Goal: Use online tool/utility: Use online tool/utility

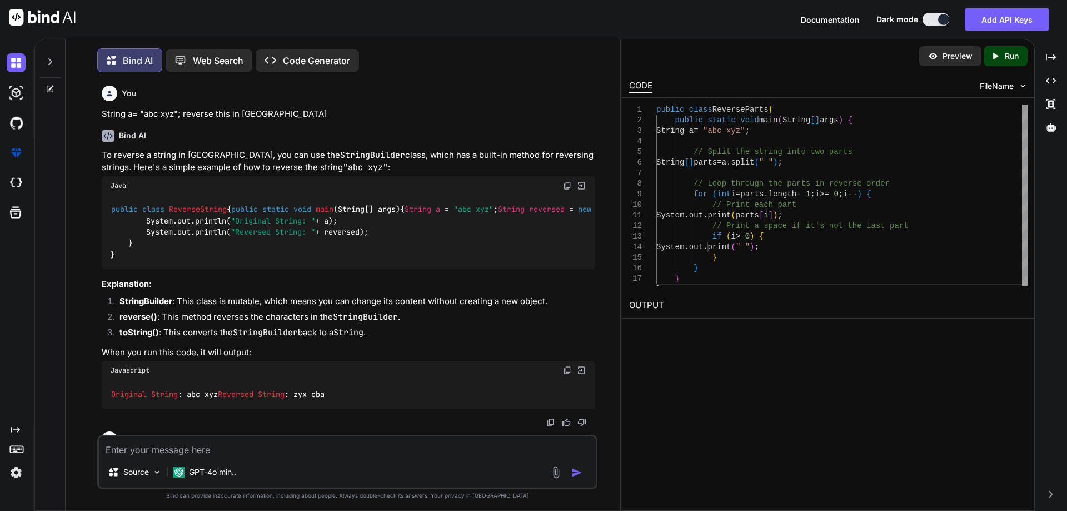
scroll to position [541, 0]
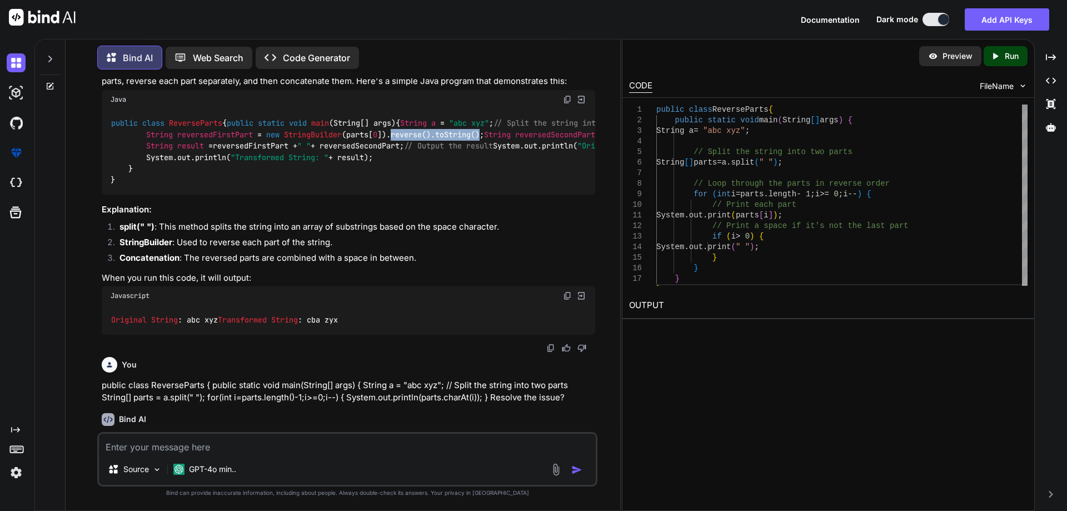
drag, startPoint x: 398, startPoint y: 258, endPoint x: 489, endPoint y: 262, distance: 91.2
click at [489, 186] on code "public class ReverseParts { public static void main (String[] args) { String a …" at bounding box center [595, 151] width 969 height 68
click at [213, 445] on textarea at bounding box center [347, 444] width 497 height 20
paste textarea "public class ReverseParts { public static void main(String[] args) { String a =…"
type textarea "public class ReverseParts { public static void main(String[] args) { String a =…"
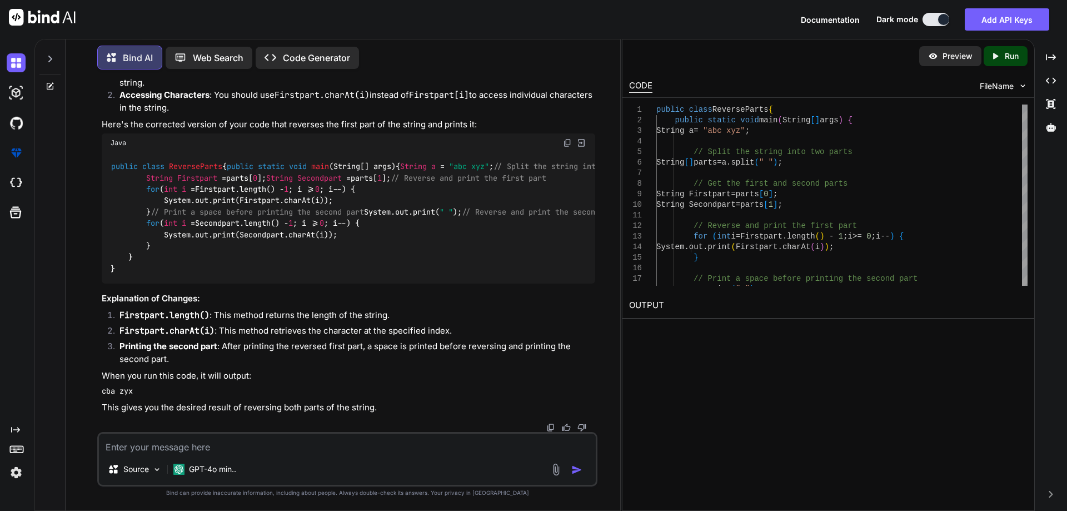
scroll to position [2070, 0]
drag, startPoint x: 287, startPoint y: 200, endPoint x: 336, endPoint y: 200, distance: 48.9
click at [336, 200] on code "public class ReverseParts { public static void main (String[] args) { String a …" at bounding box center [518, 217] width 814 height 113
click at [565, 147] on img at bounding box center [567, 142] width 9 height 9
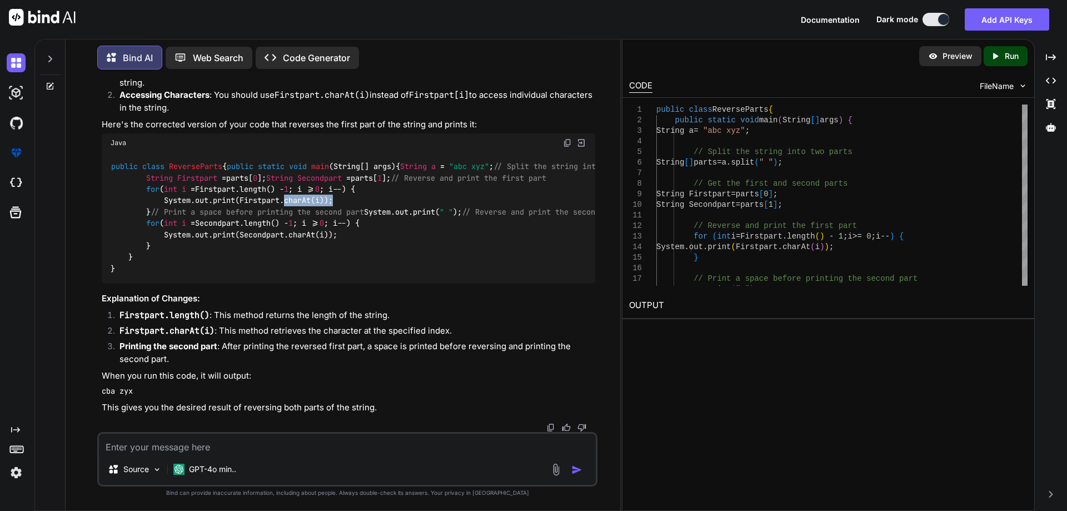
scroll to position [2126, 0]
click at [341, 266] on div "public class ReverseParts { public static void main (String[] args) { String a …" at bounding box center [349, 217] width 494 height 131
click at [568, 138] on img at bounding box center [567, 142] width 9 height 9
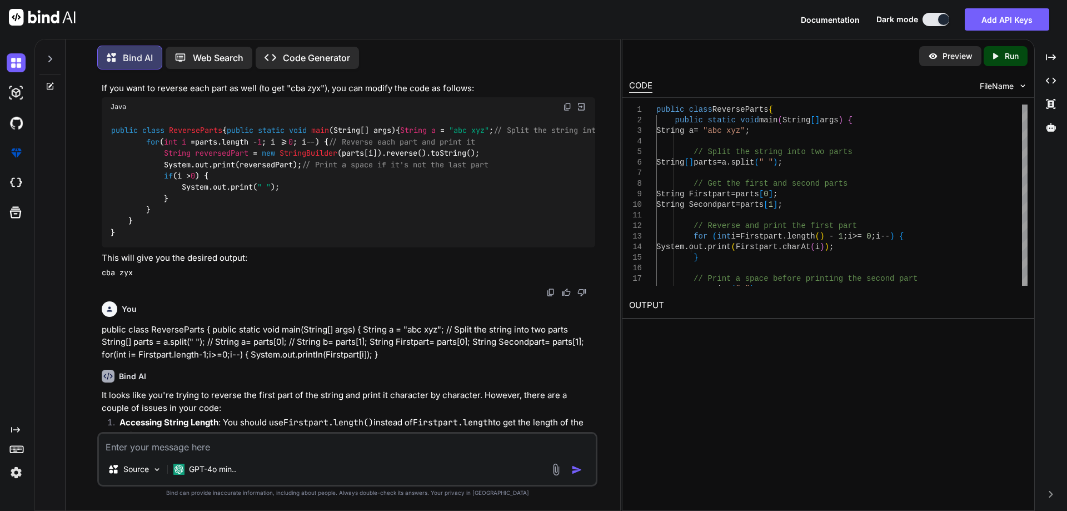
scroll to position [1181, 0]
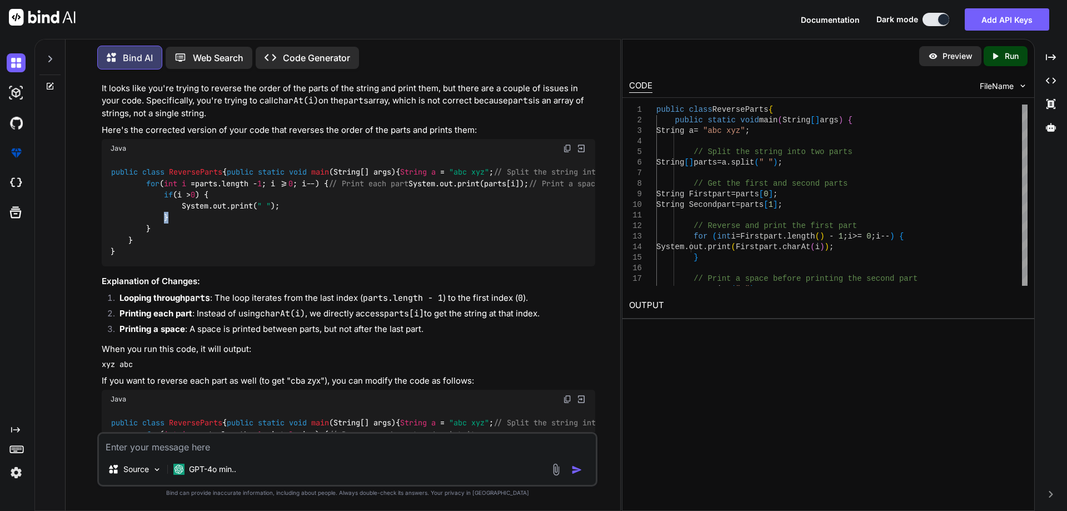
scroll to position [847, 0]
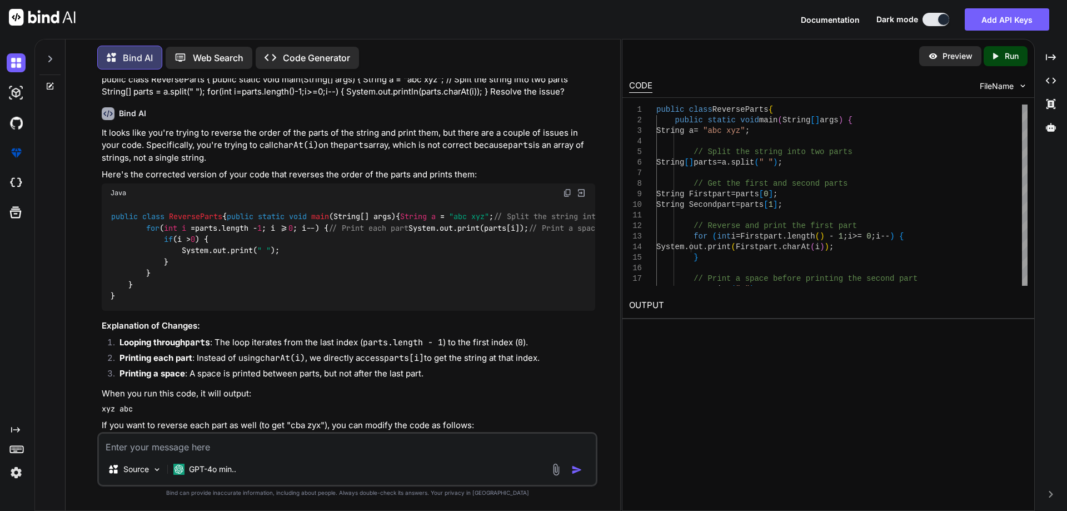
drag, startPoint x: 111, startPoint y: 210, endPoint x: 263, endPoint y: 221, distance: 153.3
click at [263, 28] on div "Original String : abc xyz Transformed String : cba zyx" at bounding box center [349, 13] width 494 height 29
copy code "Original String : abc xyz Transformed String : cba zyx"
click at [257, 28] on div "Original String : abc xyz Transformed String : cba zyx" at bounding box center [349, 13] width 494 height 29
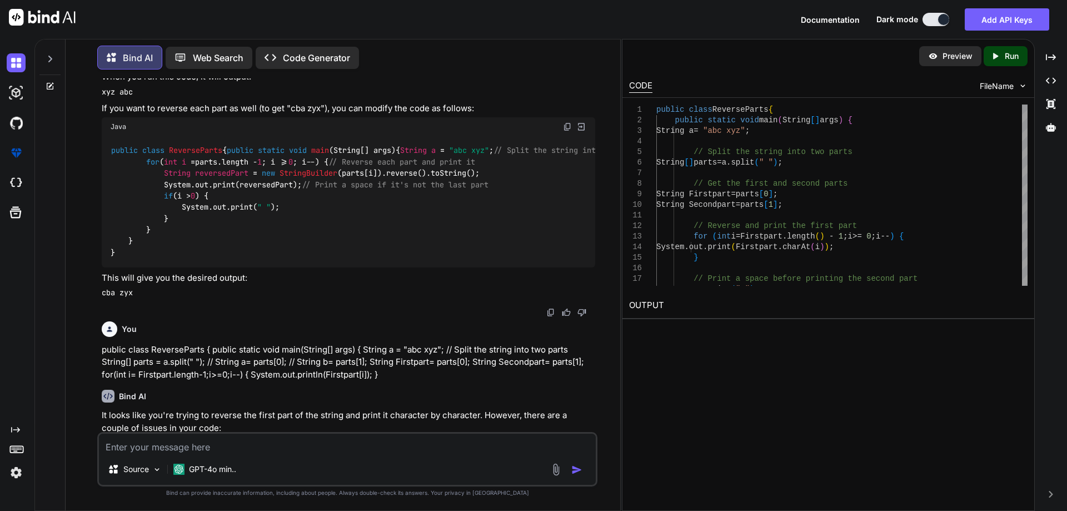
scroll to position [1236, 0]
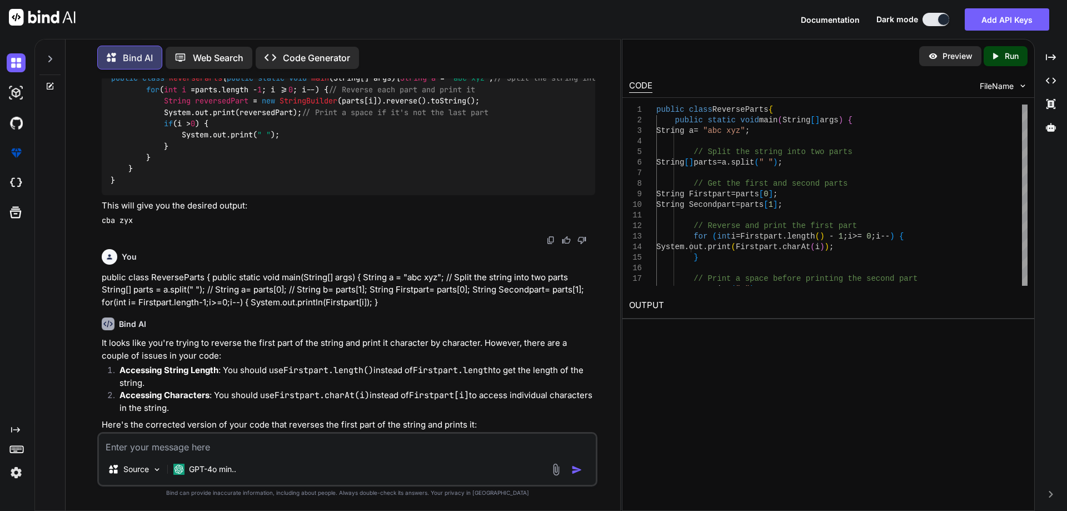
drag, startPoint x: 104, startPoint y: 338, endPoint x: 130, endPoint y: 336, distance: 26.2
click at [130, 24] on code "xyz abc" at bounding box center [117, 19] width 31 height 10
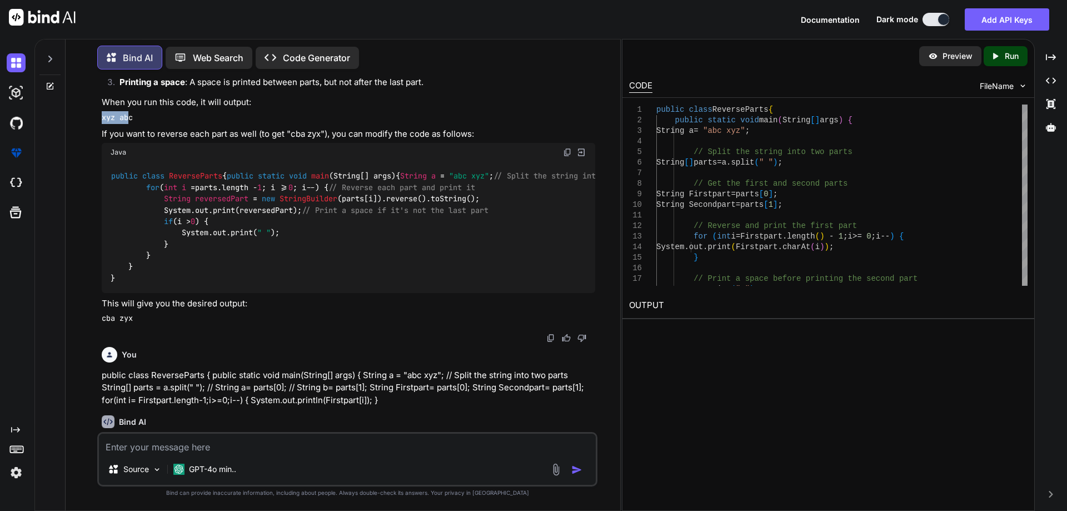
scroll to position [1125, 0]
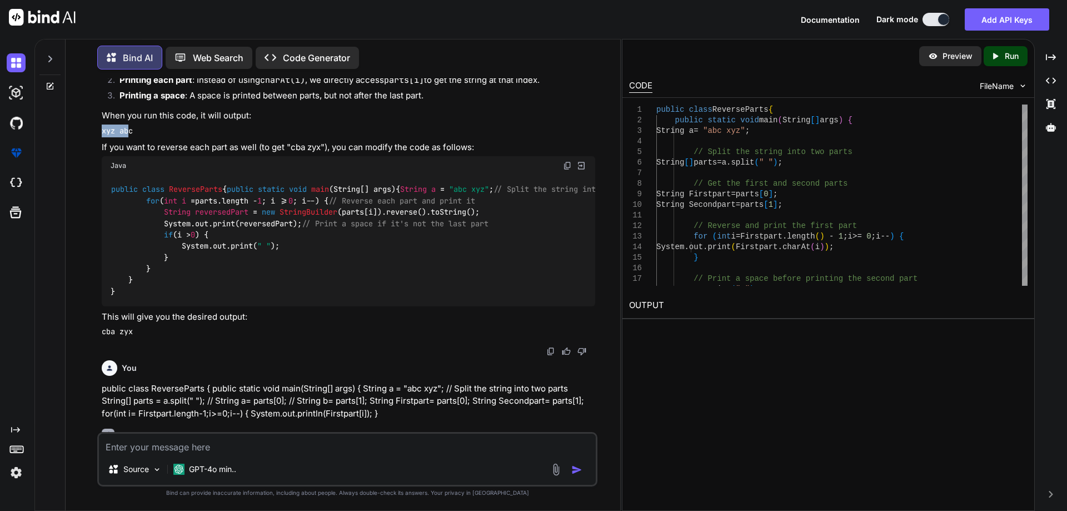
drag, startPoint x: 165, startPoint y: 261, endPoint x: 296, endPoint y: 256, distance: 131.3
drag, startPoint x: 181, startPoint y: 297, endPoint x: 288, endPoint y: 305, distance: 107.6
drag, startPoint x: 294, startPoint y: 299, endPoint x: 162, endPoint y: 275, distance: 133.9
